Goal: Task Accomplishment & Management: Use online tool/utility

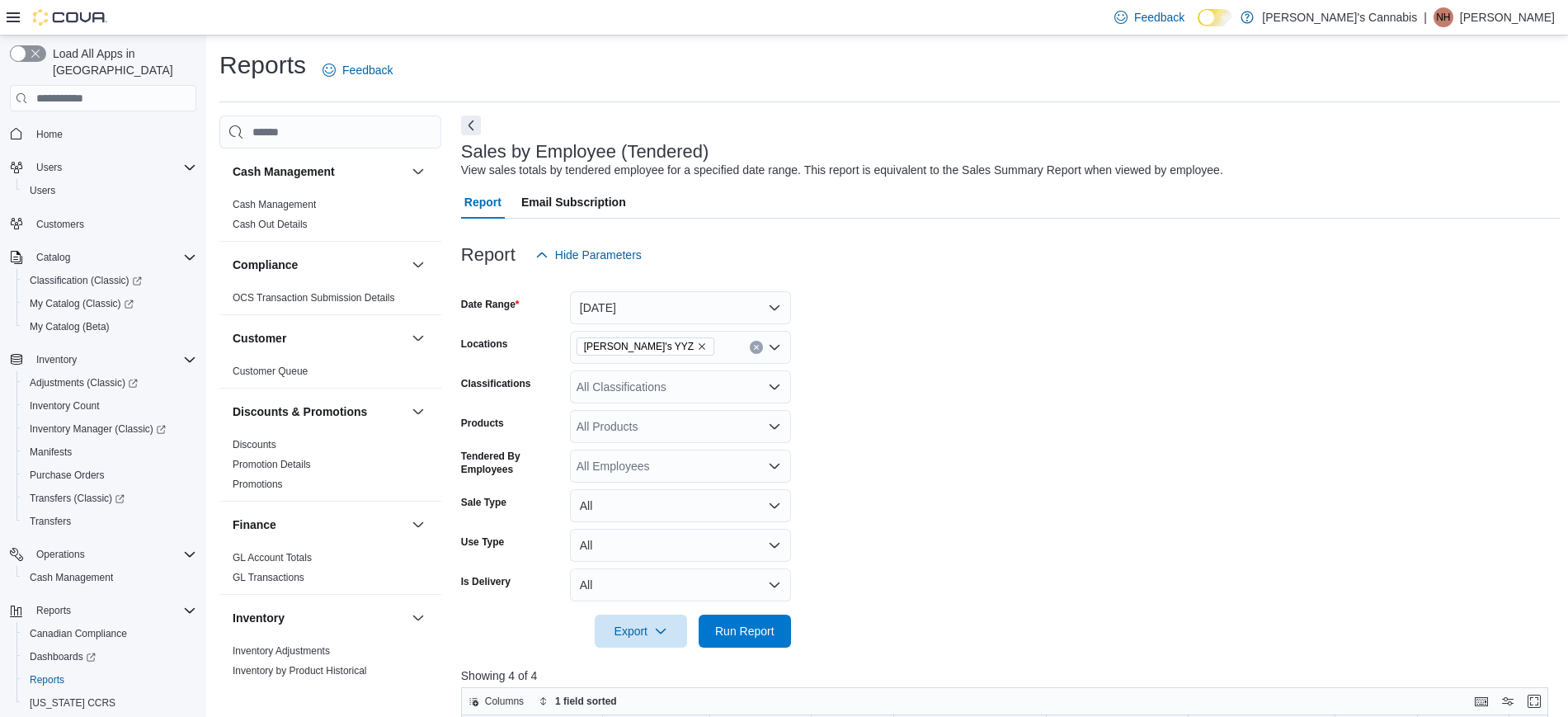
scroll to position [164, 0]
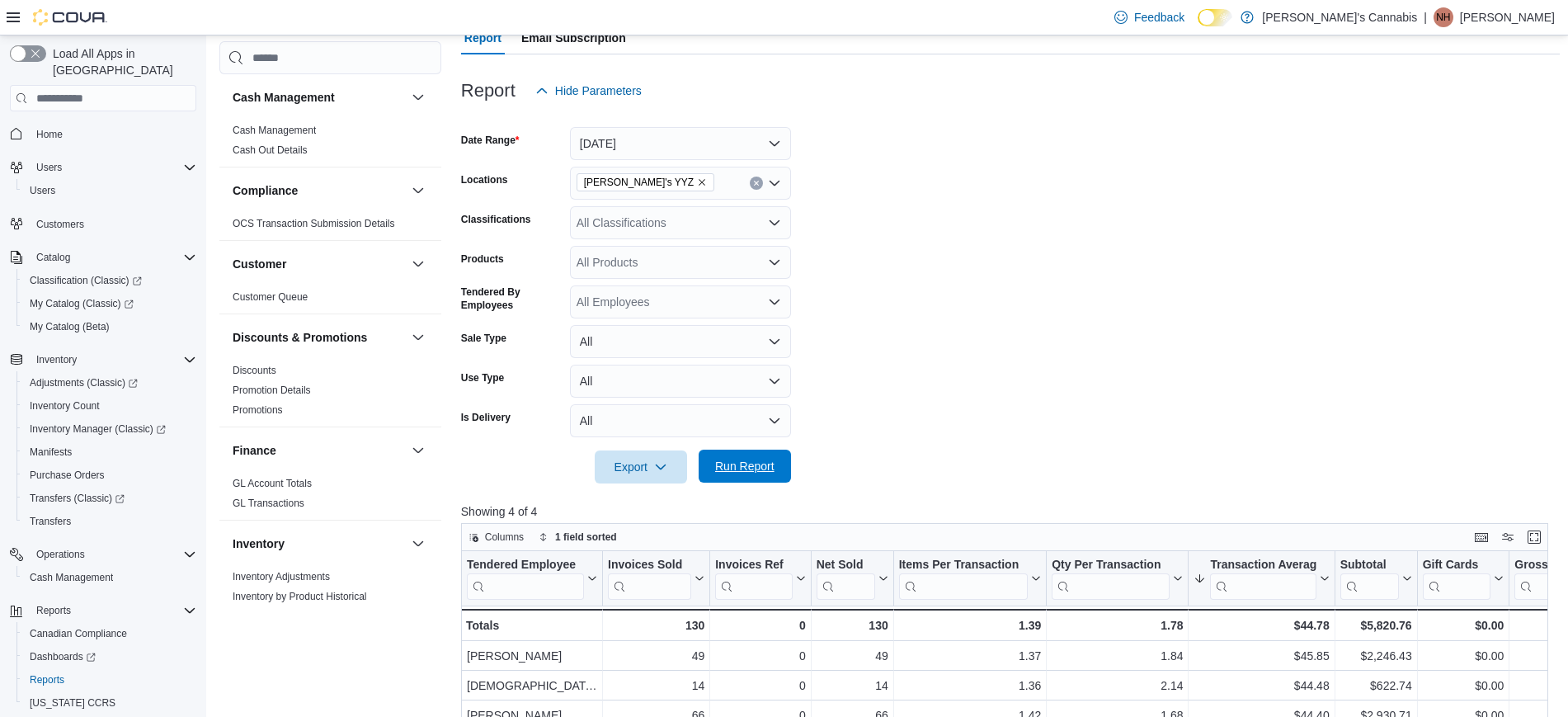
click at [756, 462] on span "Run Report" at bounding box center [745, 466] width 60 height 16
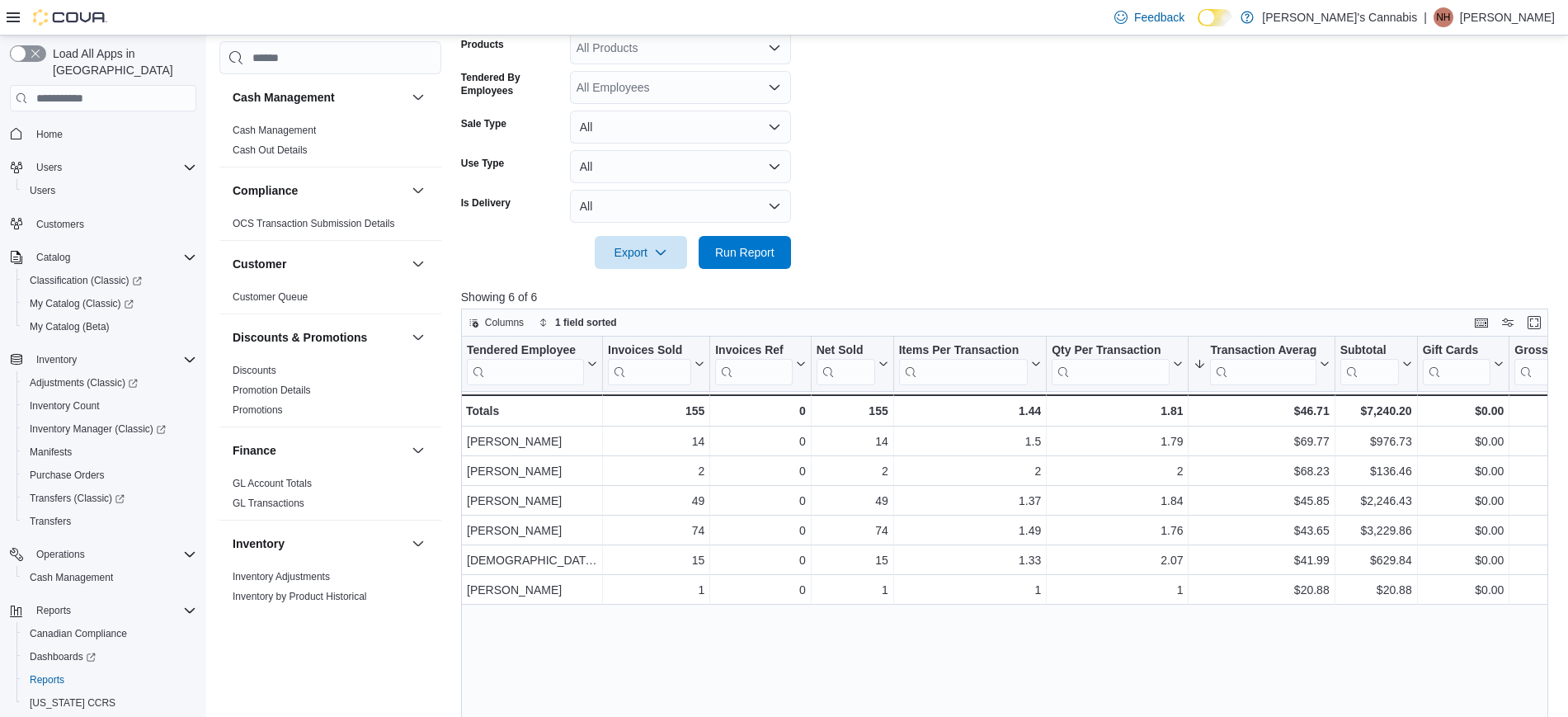
scroll to position [379, 0]
click at [1215, 160] on form "Date Range [DATE] Locations MaryJane's YYZ Classifications All Classifications …" at bounding box center [1010, 79] width 1099 height 377
click at [729, 253] on span "Run Report" at bounding box center [745, 251] width 60 height 16
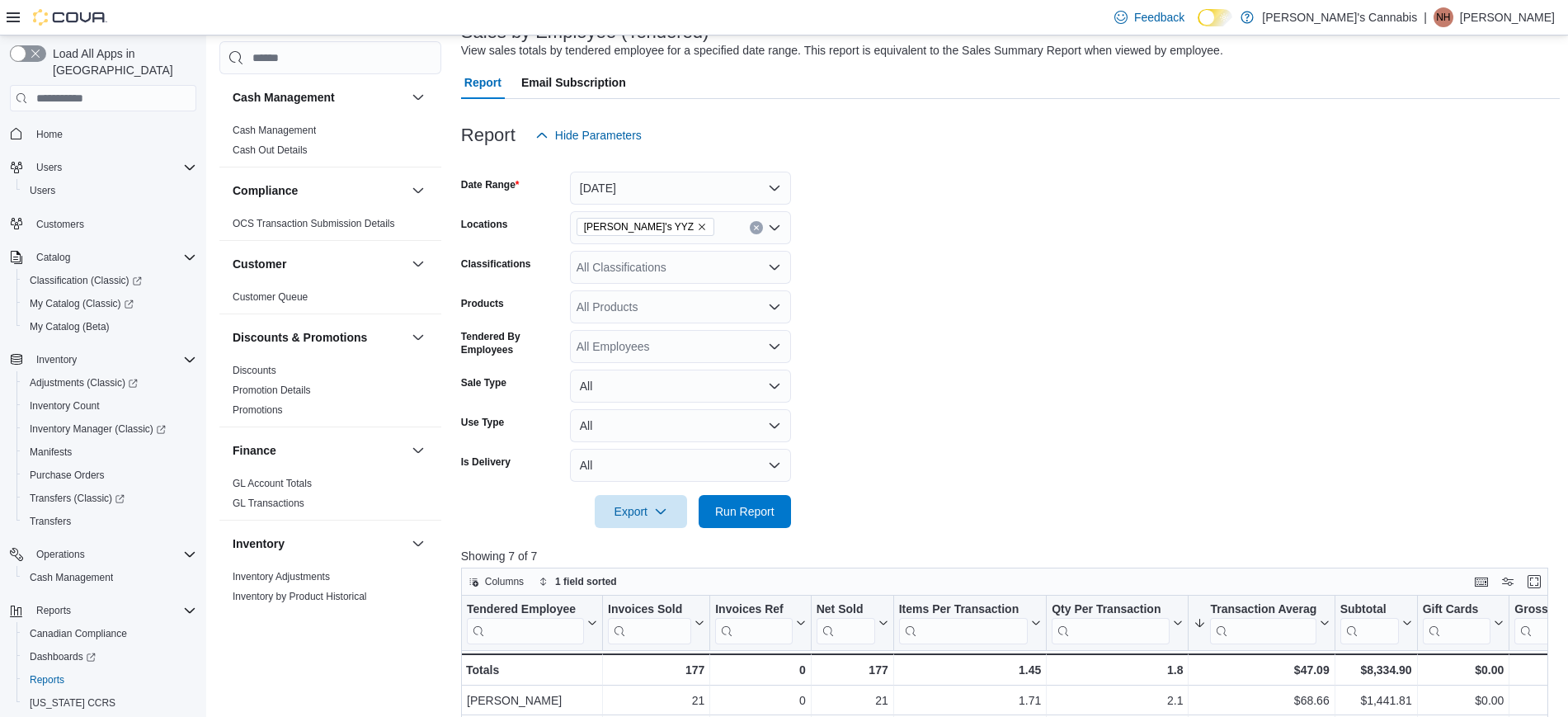
scroll to position [111, 0]
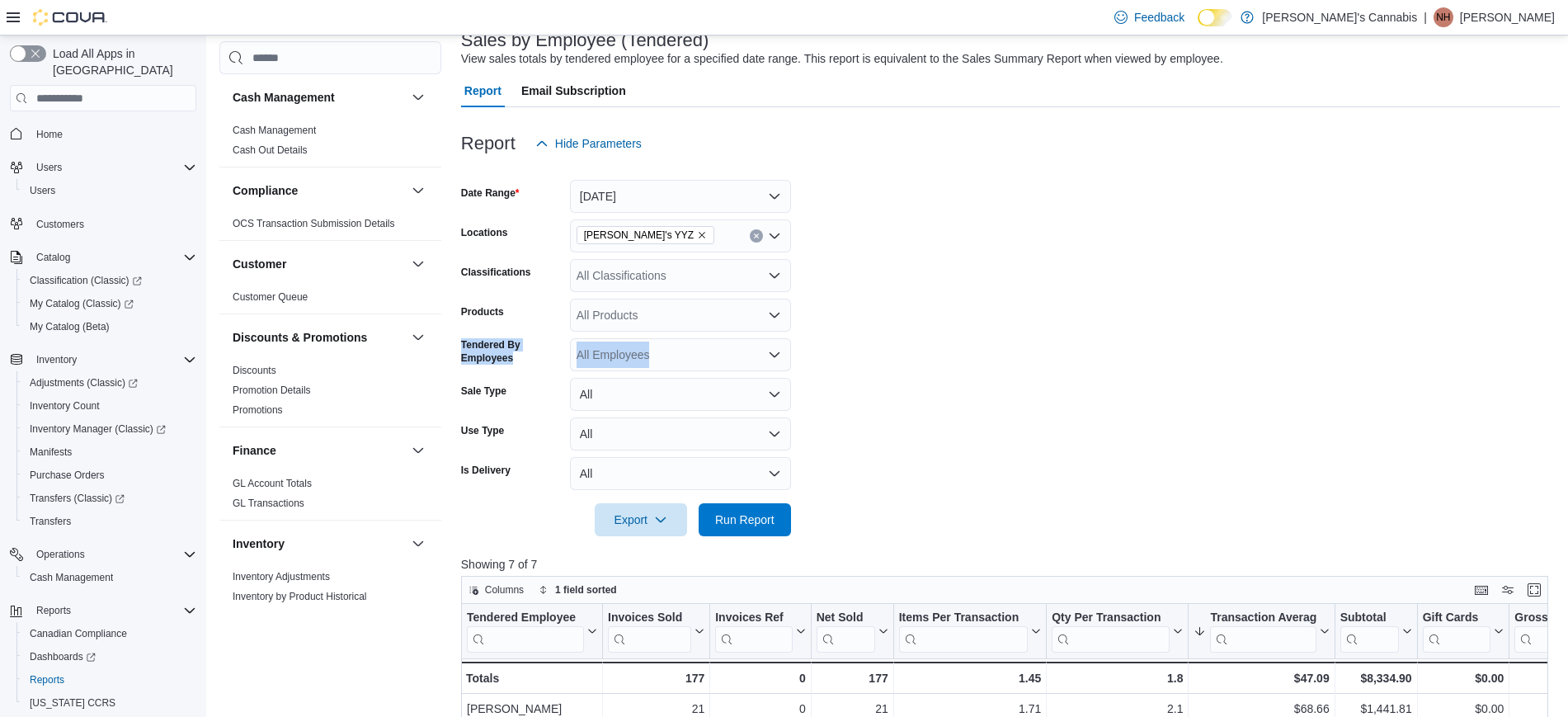
drag, startPoint x: 998, startPoint y: 327, endPoint x: 1004, endPoint y: 336, distance: 10.8
click at [1004, 336] on form "Date Range [DATE] Locations MaryJane's YYZ Classifications All Classifications …" at bounding box center [1010, 348] width 1099 height 377
click at [780, 515] on span "Run Report" at bounding box center [745, 518] width 72 height 33
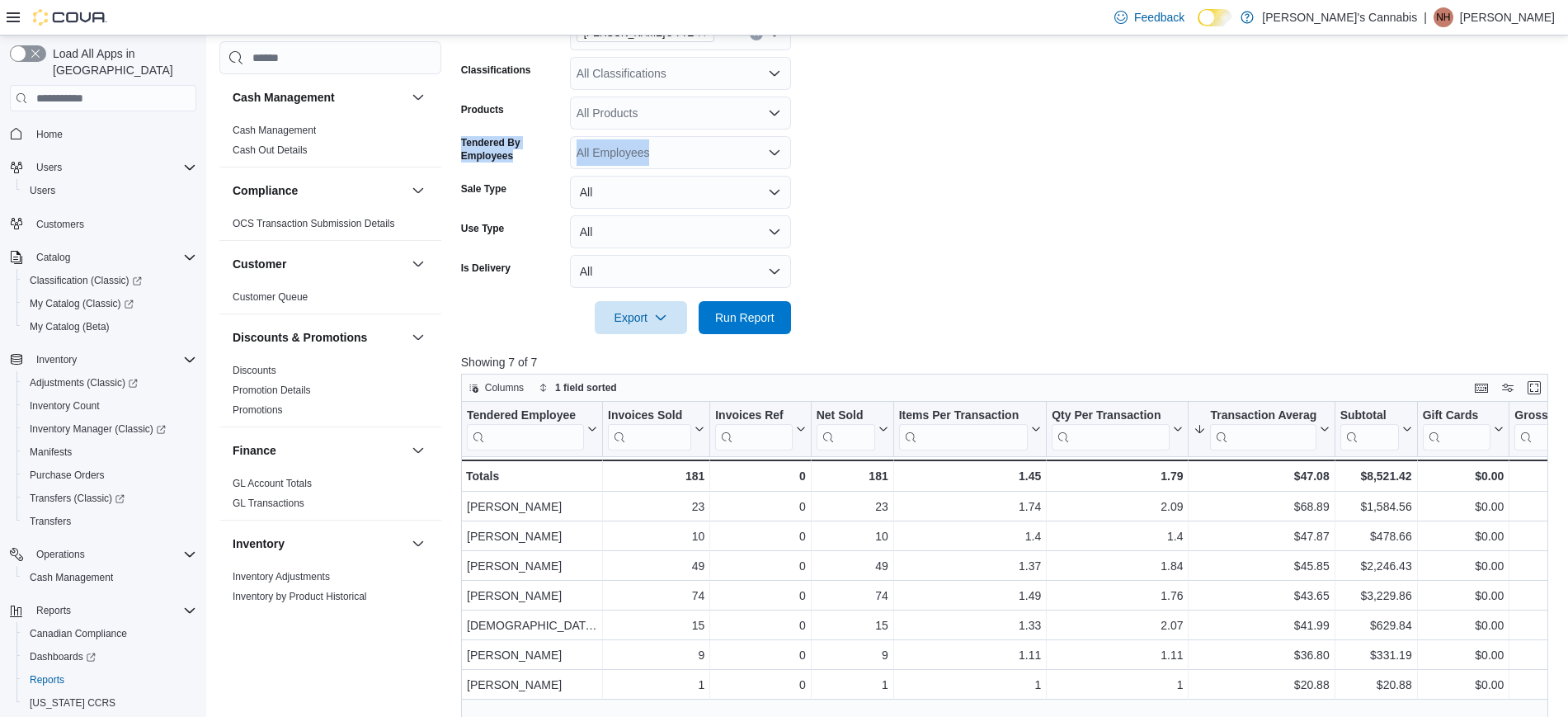
scroll to position [310, 0]
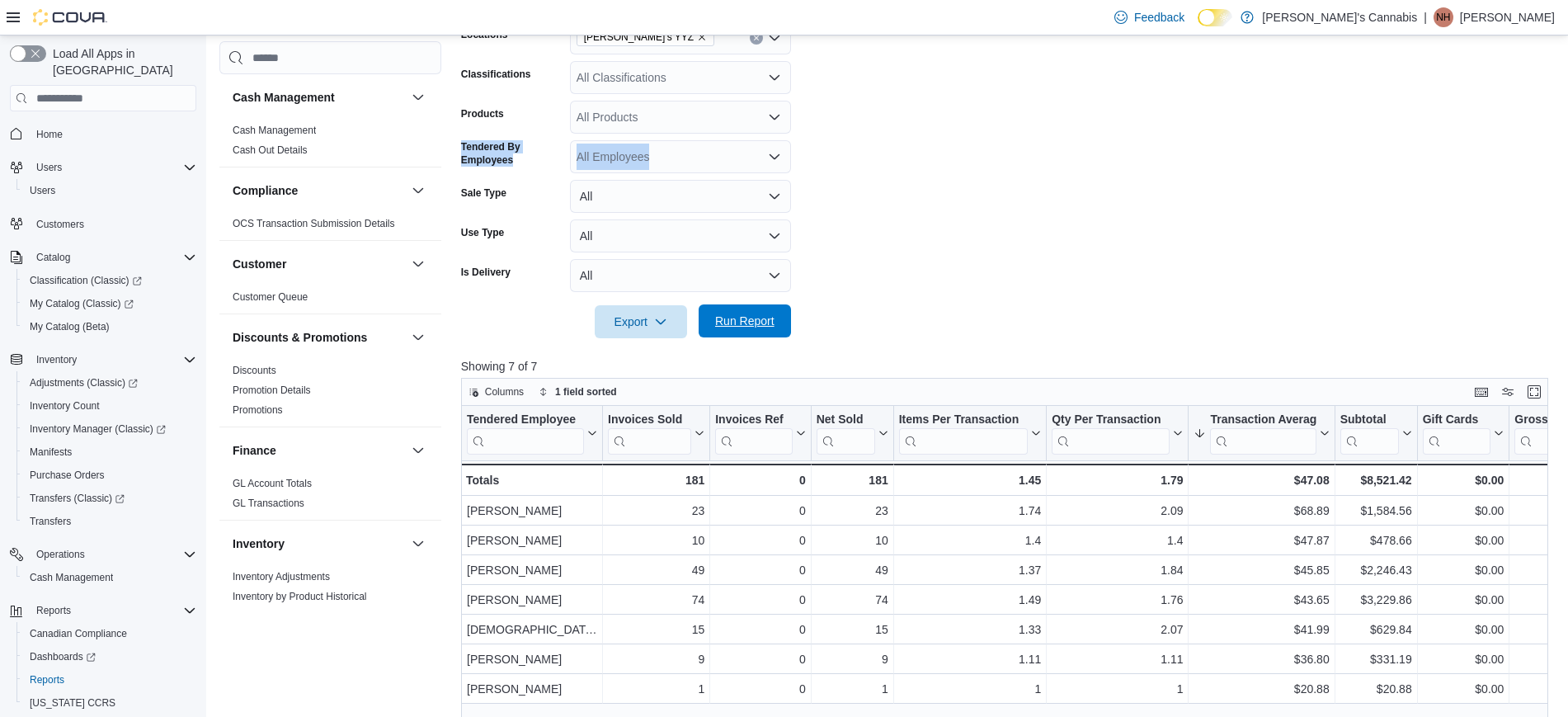
click at [770, 320] on span "Run Report" at bounding box center [745, 321] width 60 height 16
click at [752, 319] on span "Run Report" at bounding box center [745, 321] width 60 height 16
click at [779, 318] on span "Run Report" at bounding box center [745, 321] width 72 height 33
click at [754, 326] on span "Run Report" at bounding box center [745, 321] width 60 height 16
click at [763, 330] on span "Run Report" at bounding box center [745, 321] width 72 height 33
